Goal: Browse casually

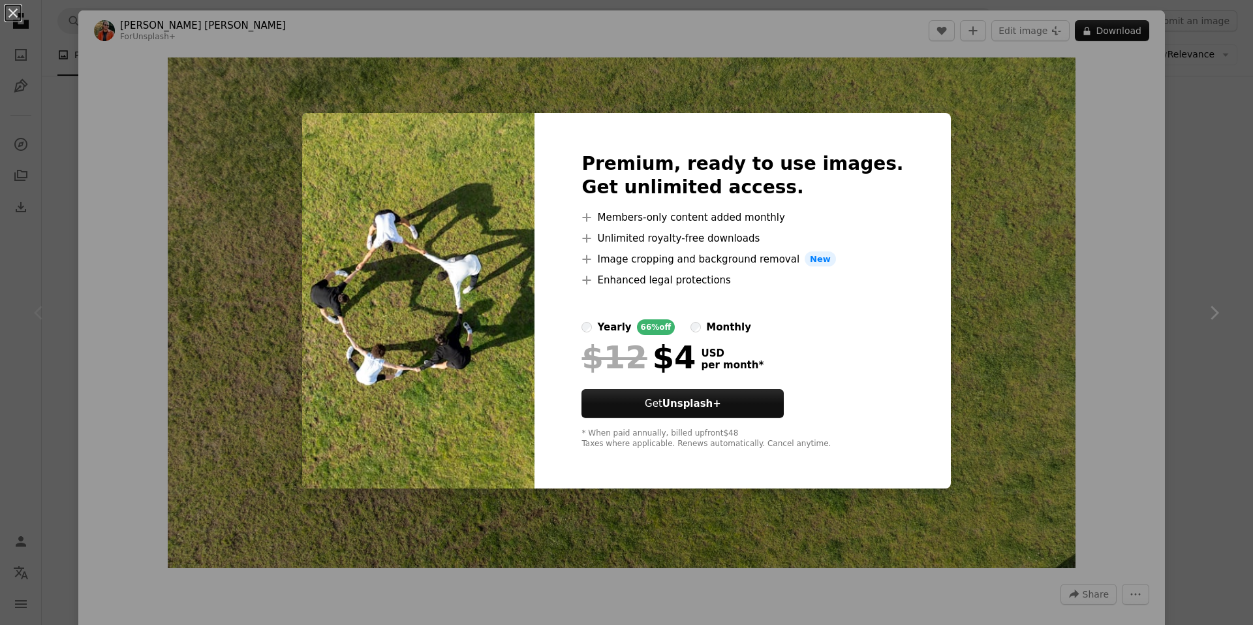
click at [1171, 277] on div "An X shape Premium, ready to use images. Get unlimited access. A plus sign Memb…" at bounding box center [626, 312] width 1253 height 625
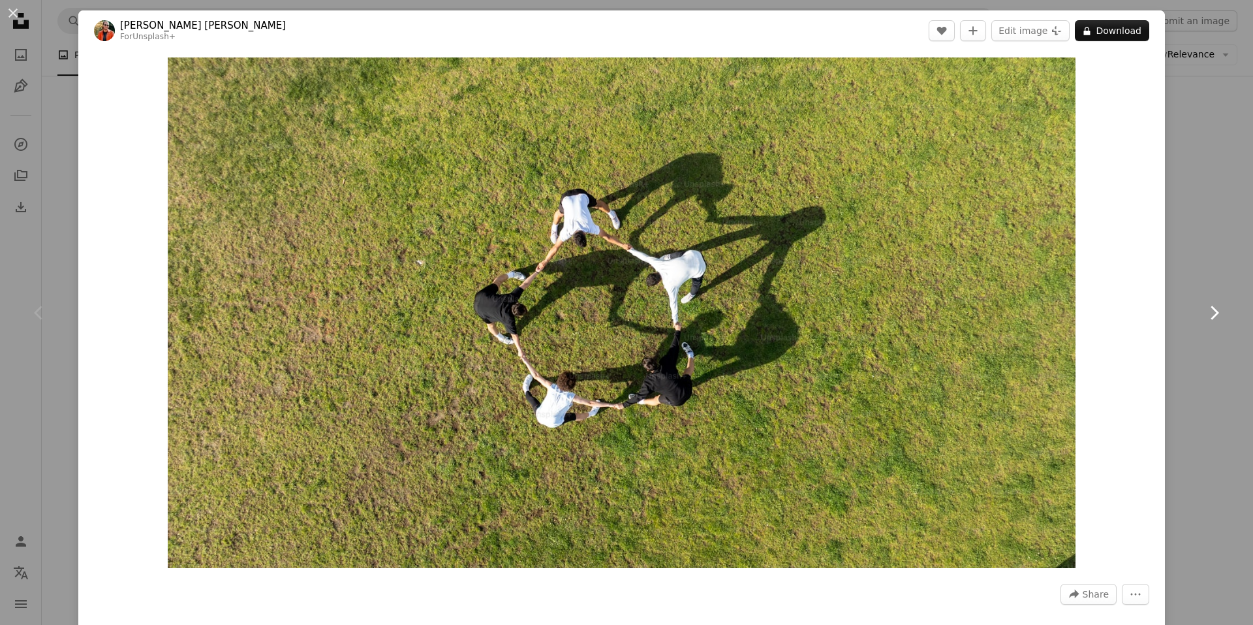
click at [1175, 265] on link "Chevron right" at bounding box center [1214, 312] width 78 height 125
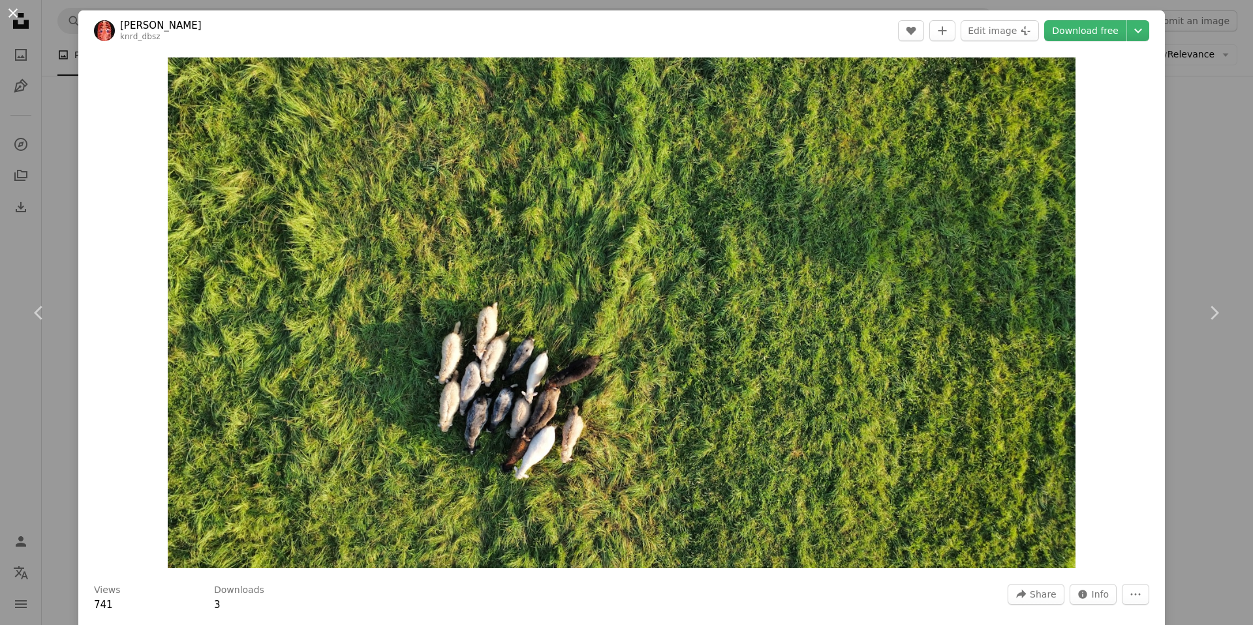
click at [15, 12] on button "An X shape" at bounding box center [13, 13] width 16 height 16
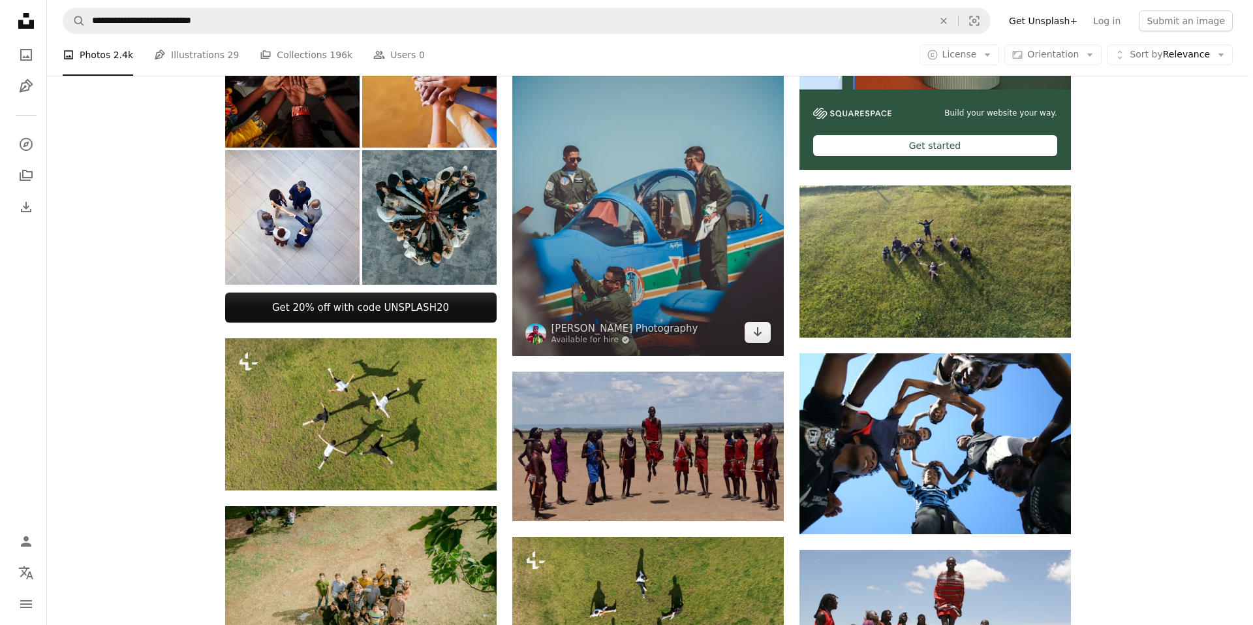
scroll to position [357, 0]
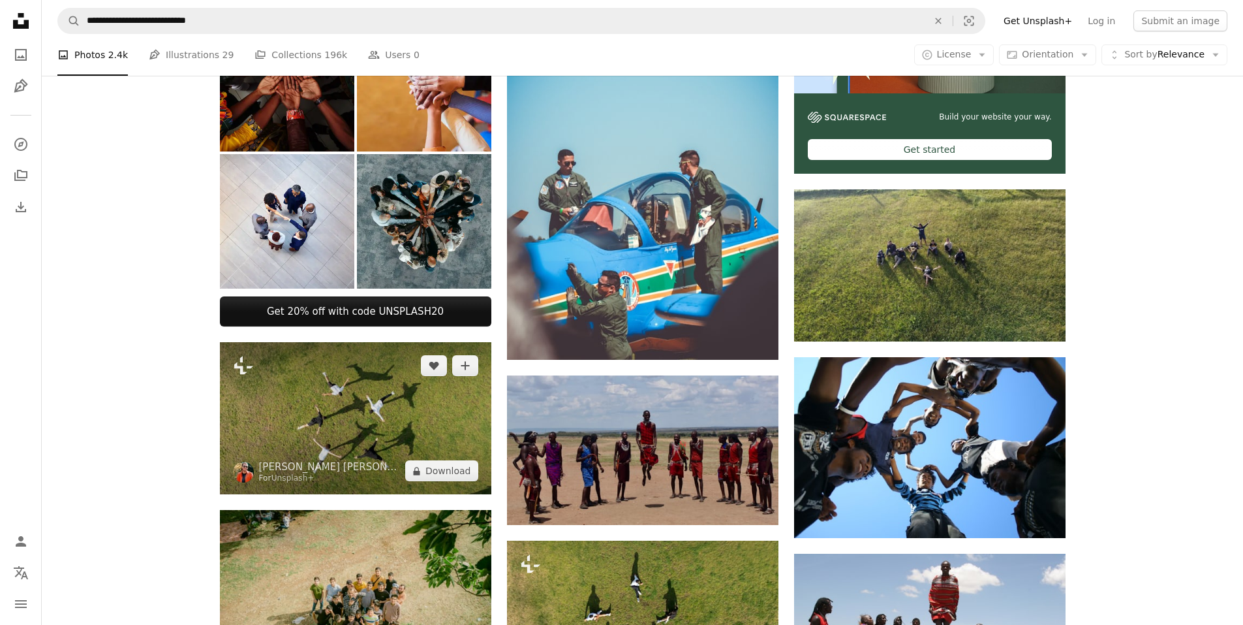
click at [429, 414] on img at bounding box center [356, 418] width 272 height 153
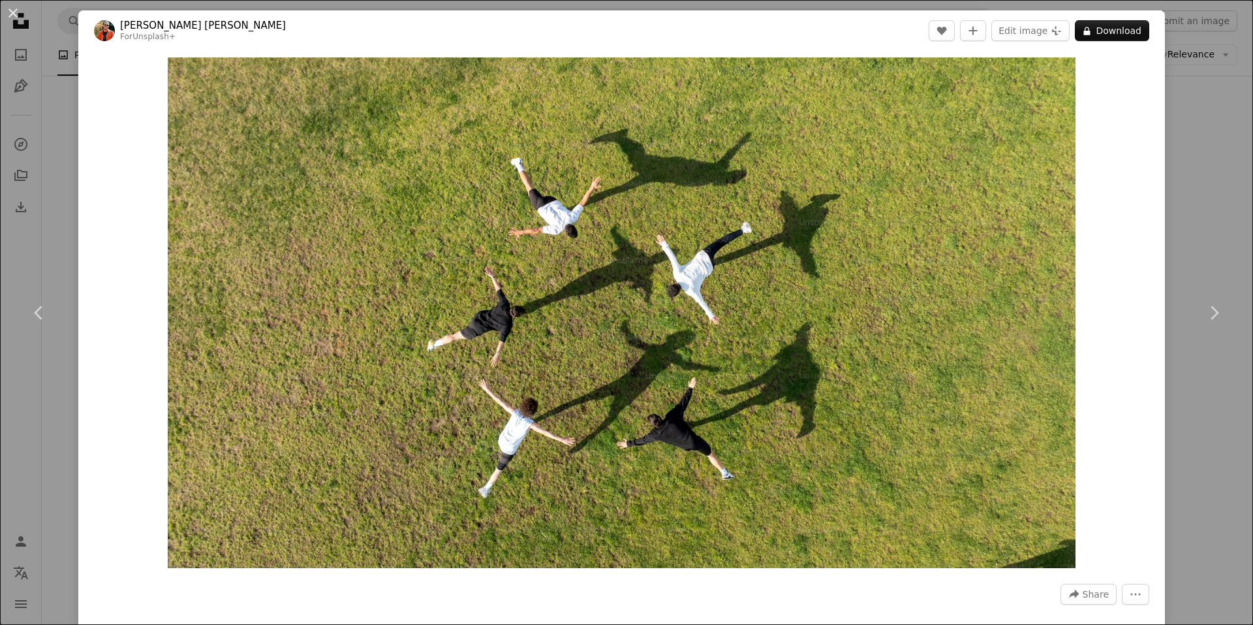
click at [52, 22] on div "An X shape Chevron left Chevron right [PERSON_NAME] [PERSON_NAME] For Unsplash+…" at bounding box center [626, 312] width 1253 height 625
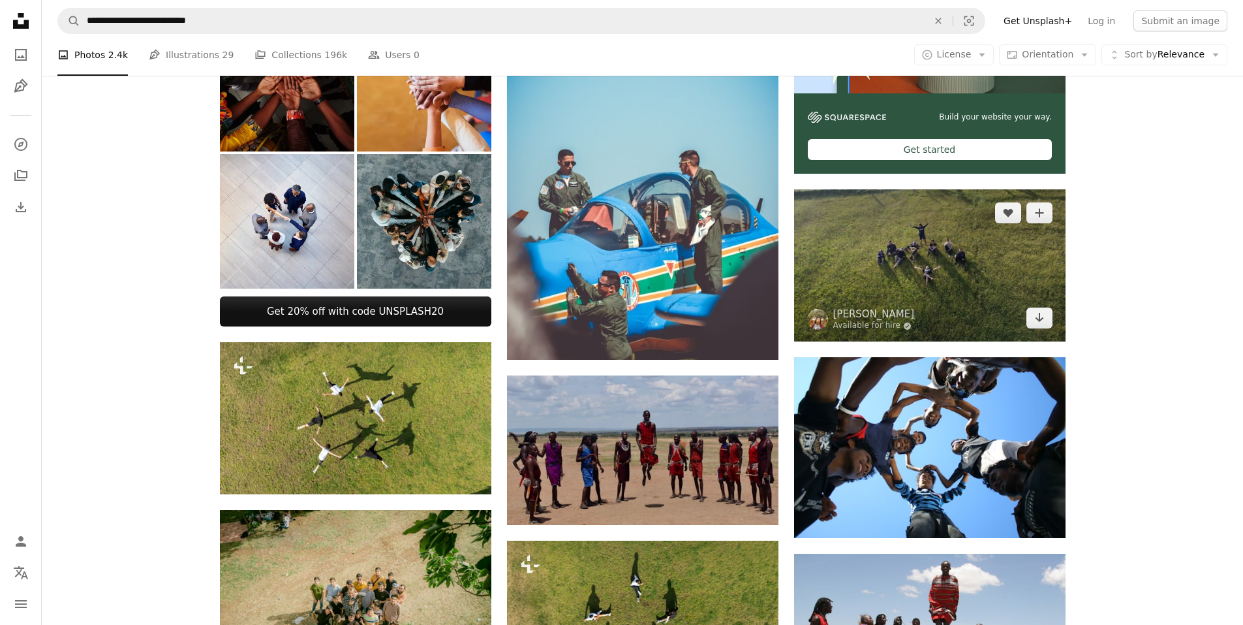
click at [890, 242] on img at bounding box center [930, 265] width 272 height 153
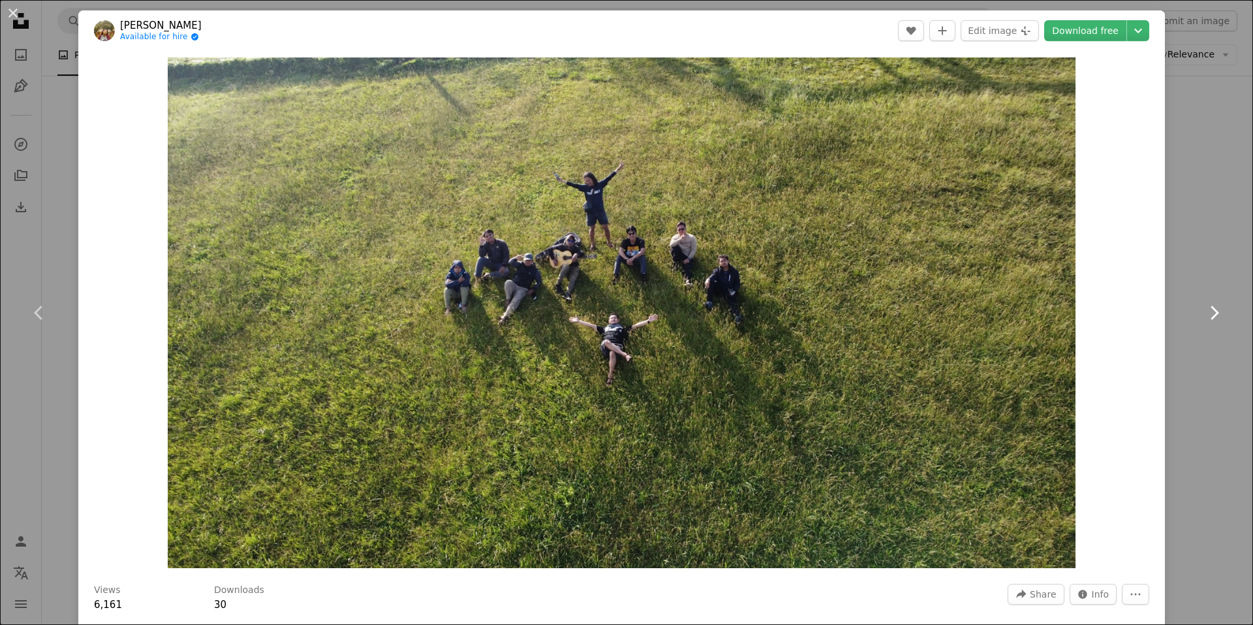
click at [1187, 296] on link "Chevron right" at bounding box center [1214, 312] width 78 height 125
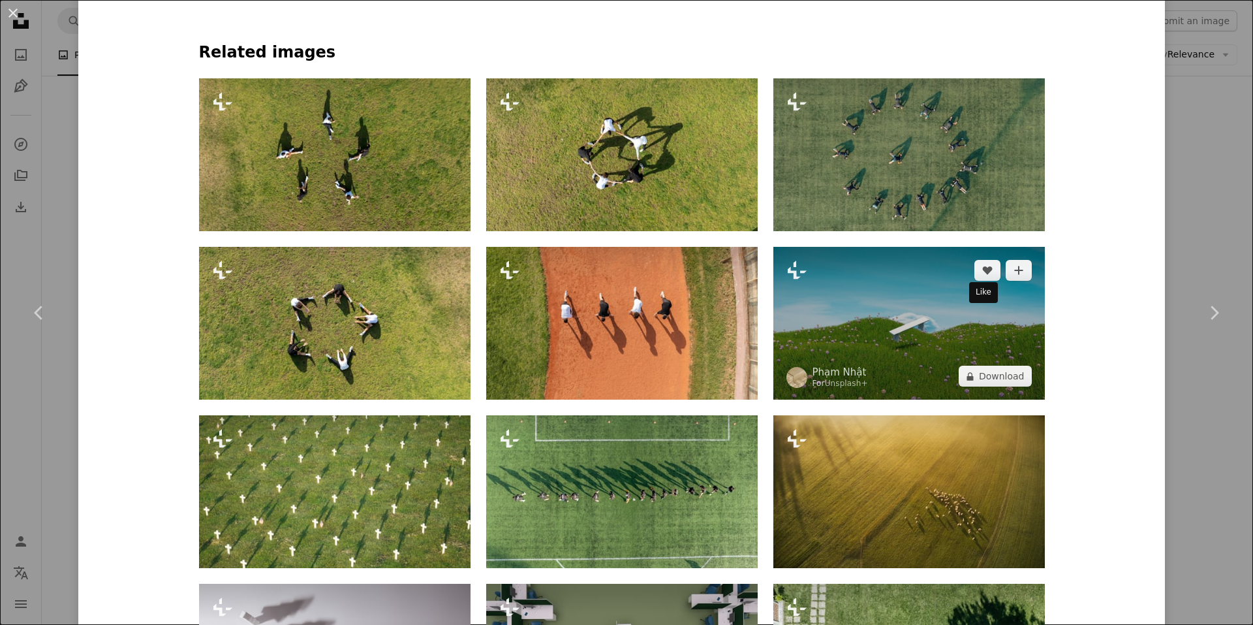
scroll to position [957, 0]
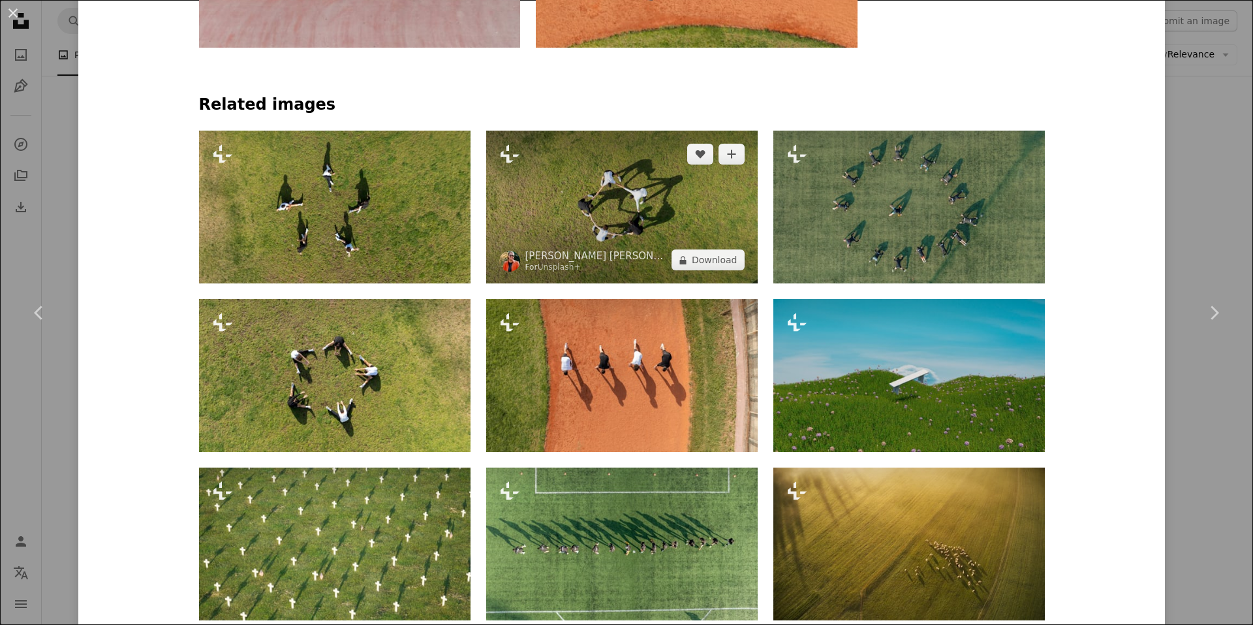
click at [615, 226] on img at bounding box center [622, 207] width 272 height 153
